Goal: Check status: Check status

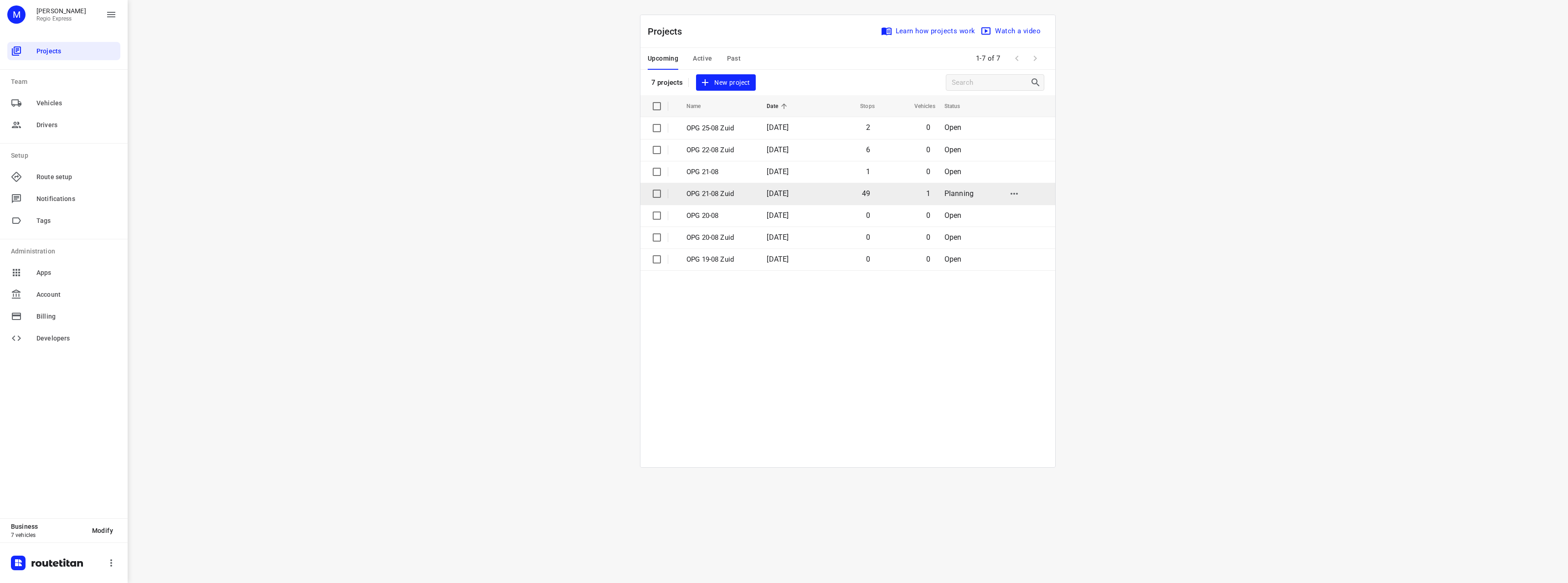
click at [742, 195] on p "OPG 21-08 Zuid" at bounding box center [720, 194] width 67 height 11
click at [708, 57] on div "Upcoming Active Past" at bounding box center [701, 58] width 108 height 22
click at [708, 57] on span "Active" at bounding box center [702, 59] width 19 height 11
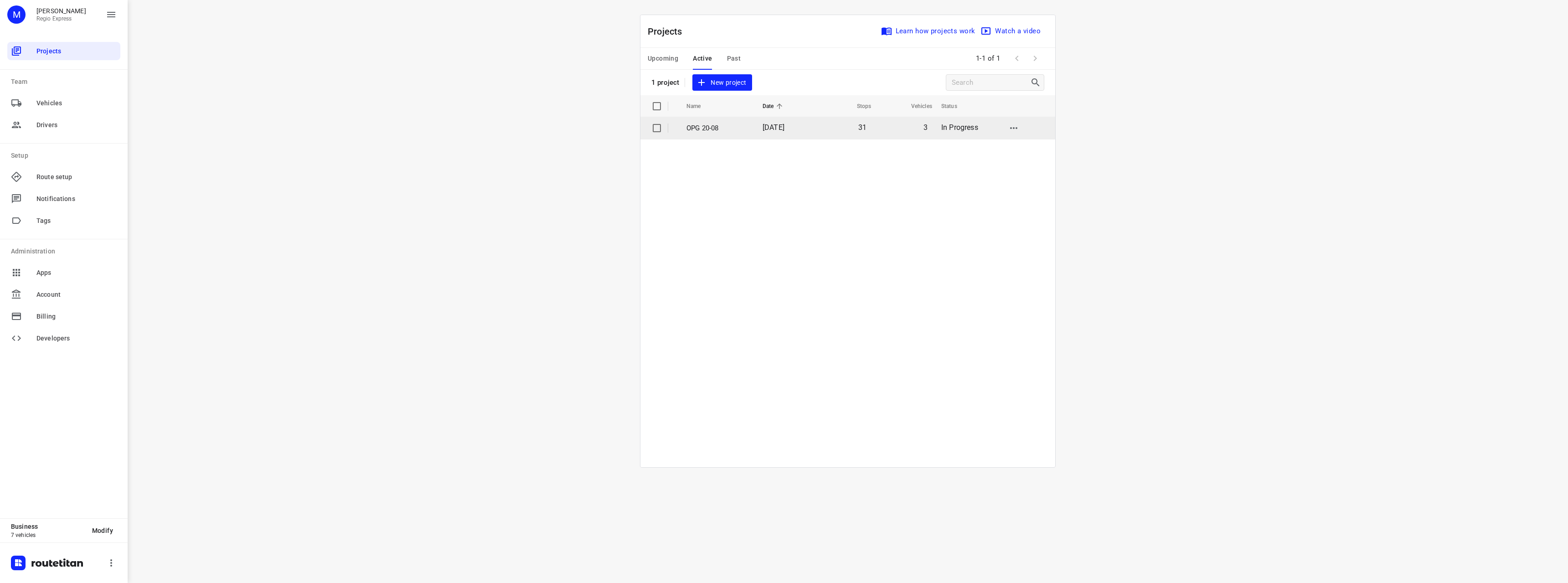
click at [715, 129] on p "OPG 20-08" at bounding box center [718, 128] width 62 height 11
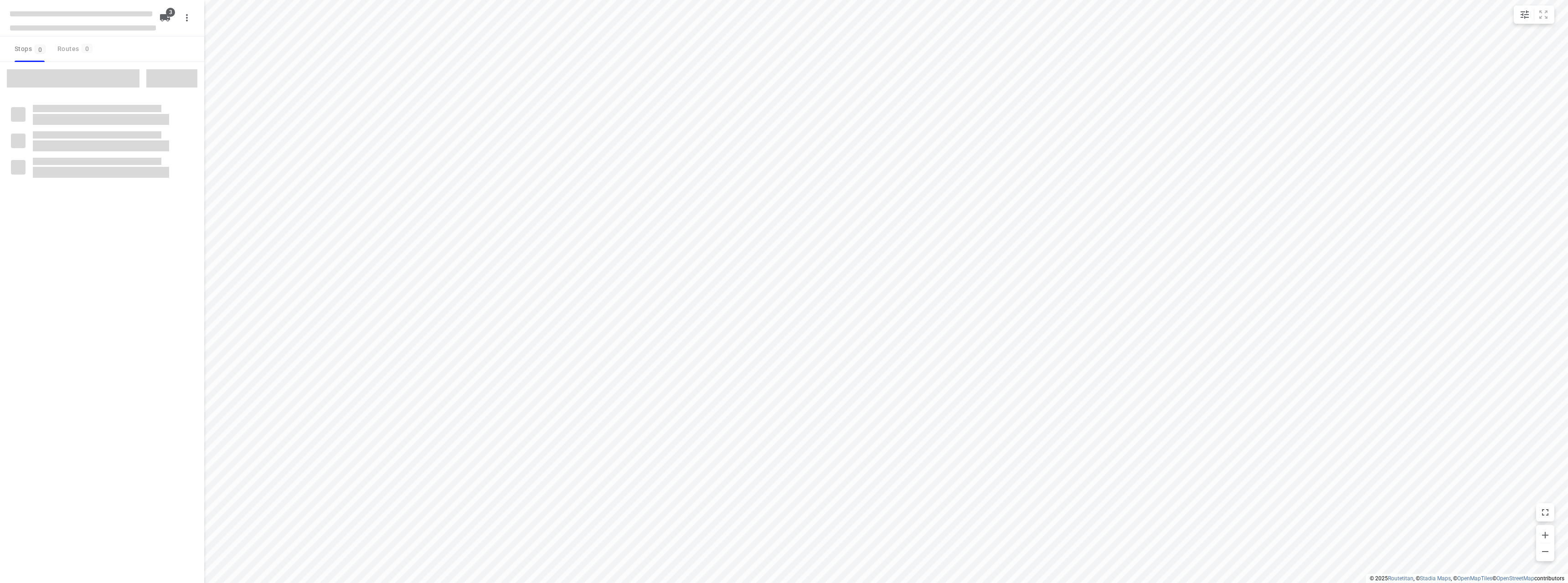
type input "distance"
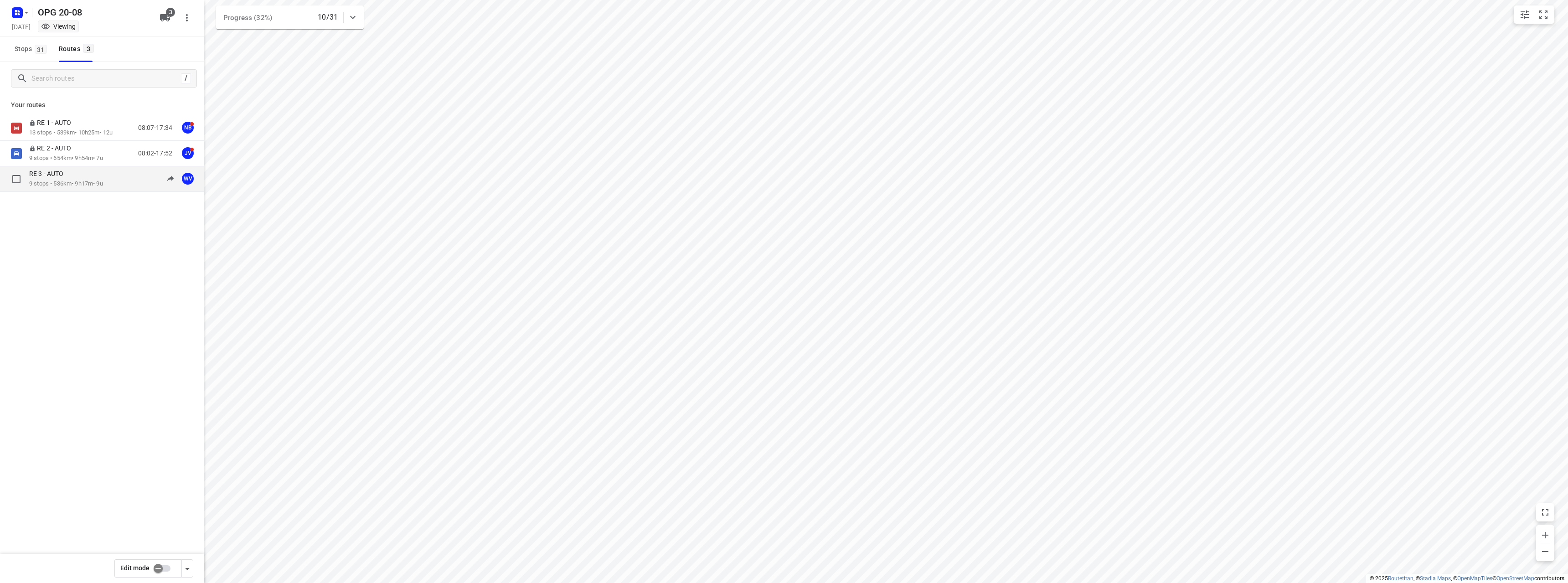
click at [96, 174] on div "RE 3 - AUTO" at bounding box center [66, 174] width 74 height 10
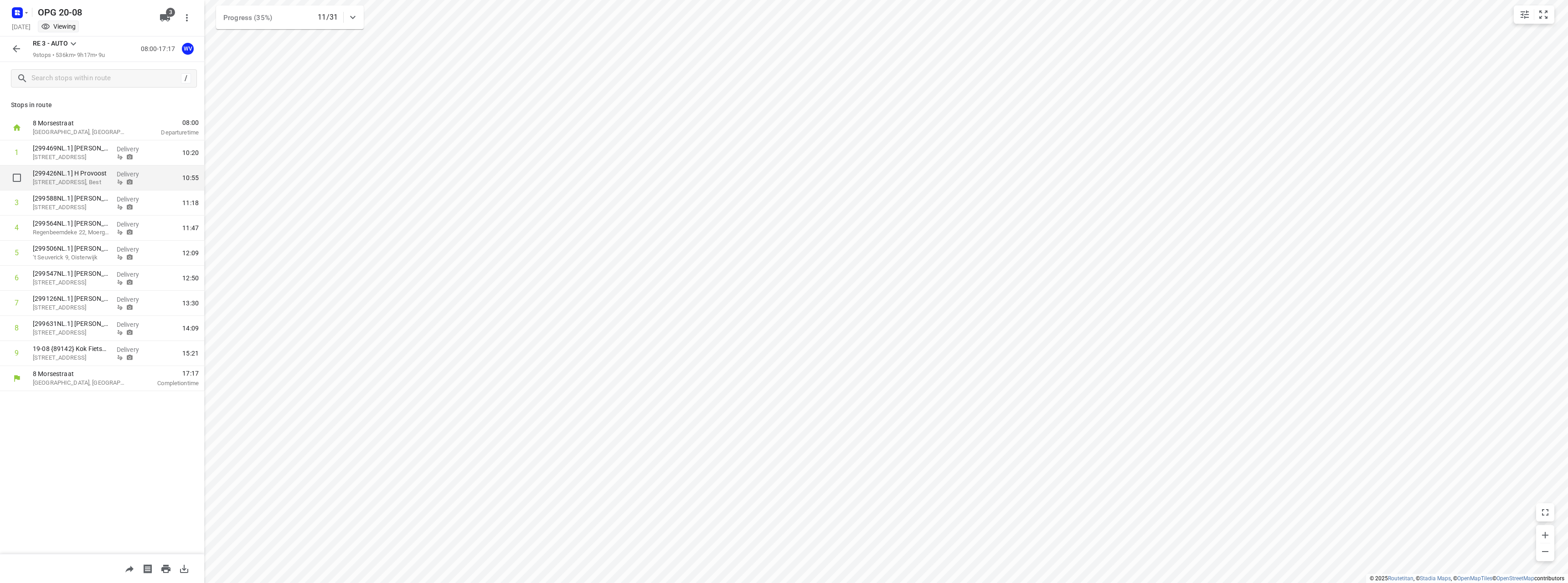
click at [102, 172] on p "[299426NL.1] H Provoost" at bounding box center [71, 173] width 77 height 9
click at [67, 143] on p "[299469NL.1] [PERSON_NAME]" at bounding box center [71, 148] width 77 height 9
